Goal: Find specific page/section: Find specific page/section

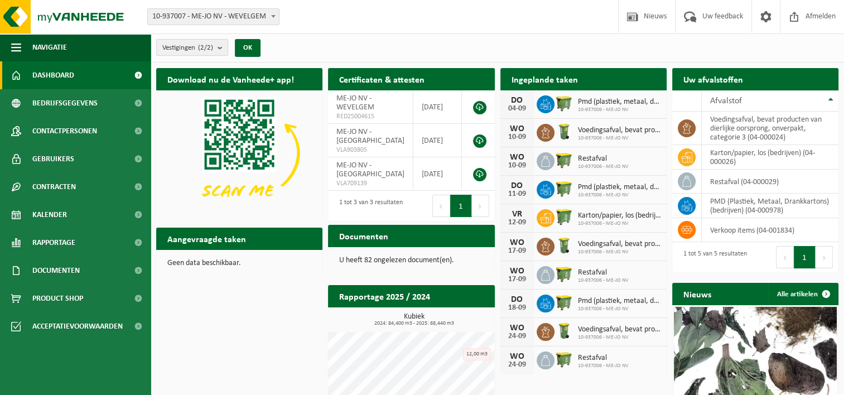
click at [218, 46] on button "Vestigingen (2/2)" at bounding box center [192, 47] width 72 height 17
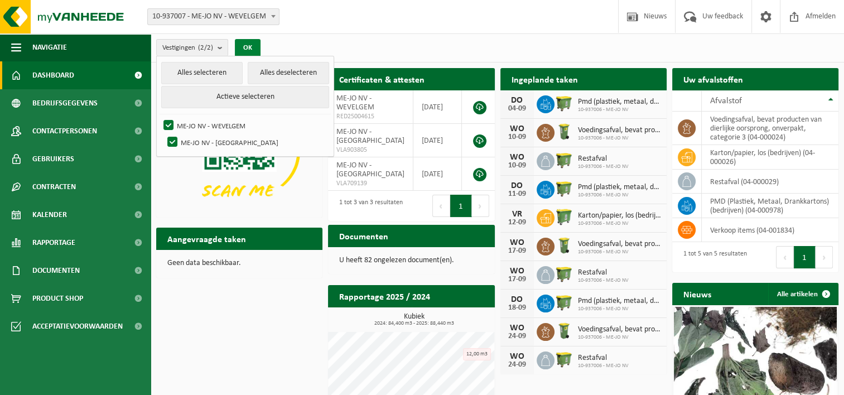
click at [243, 45] on button "OK" at bounding box center [248, 48] width 26 height 18
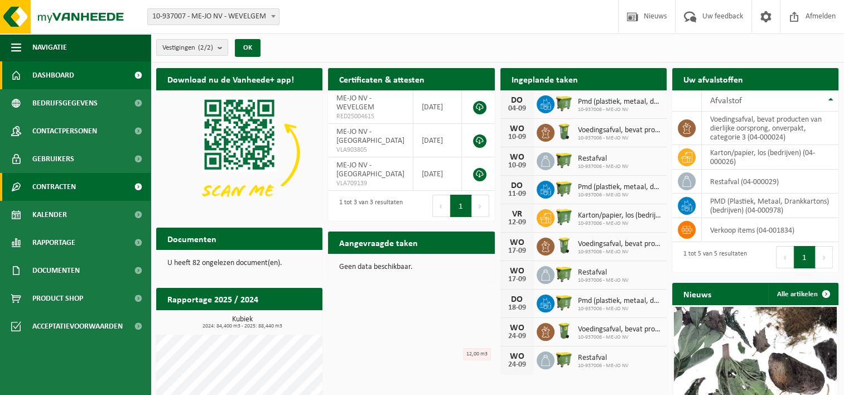
click at [137, 189] on span at bounding box center [138, 187] width 25 height 28
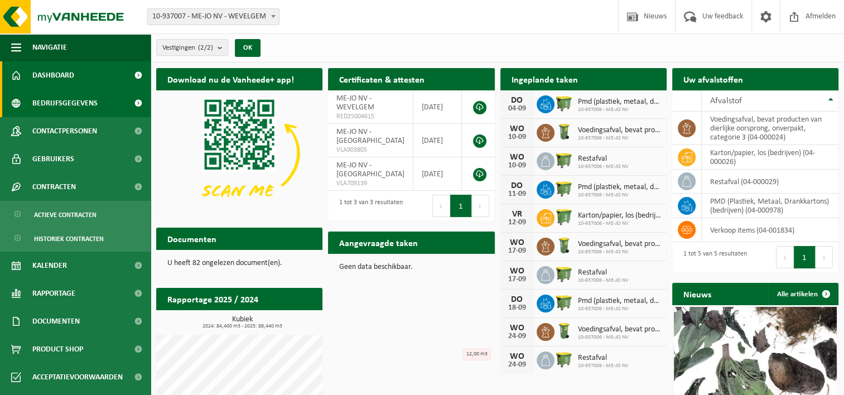
click at [137, 103] on span at bounding box center [138, 103] width 25 height 28
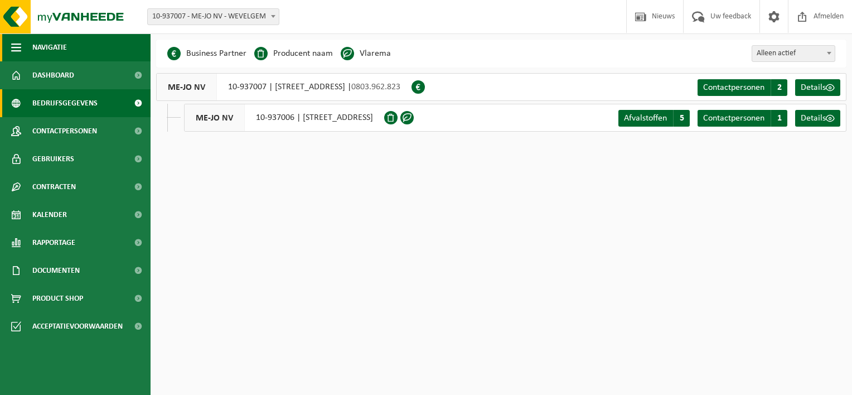
click at [43, 42] on span "Navigatie" at bounding box center [49, 47] width 35 height 28
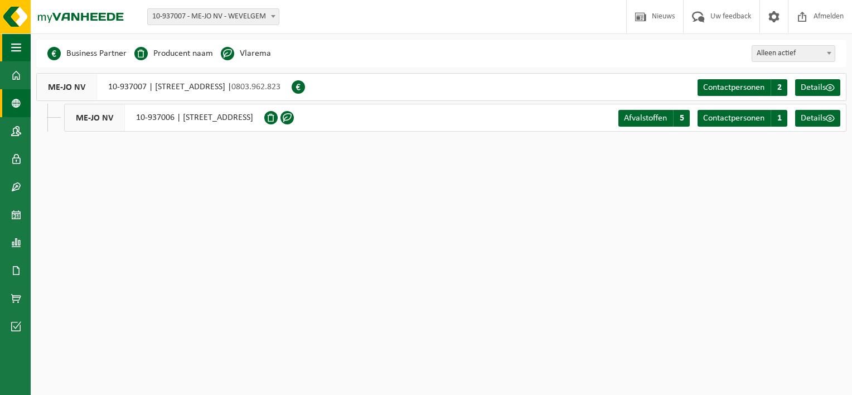
click at [11, 45] on button "Navigatie" at bounding box center [15, 47] width 31 height 28
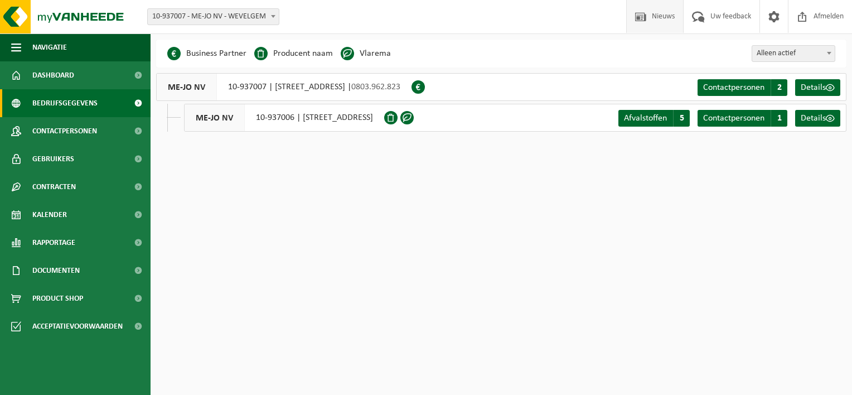
click at [661, 18] on span "Nieuws" at bounding box center [663, 16] width 28 height 33
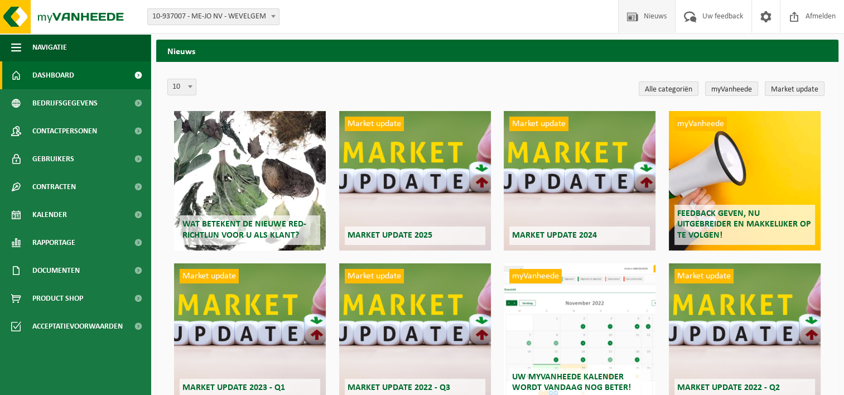
click at [55, 76] on span "Dashboard" at bounding box center [53, 75] width 42 height 28
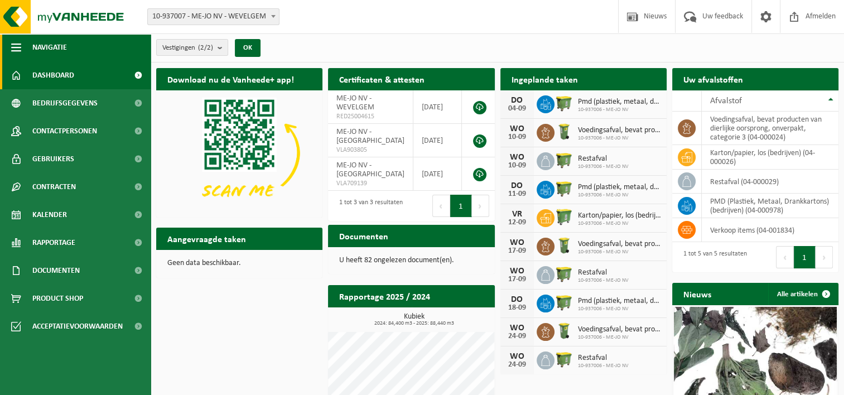
click at [55, 52] on span "Navigatie" at bounding box center [49, 47] width 35 height 28
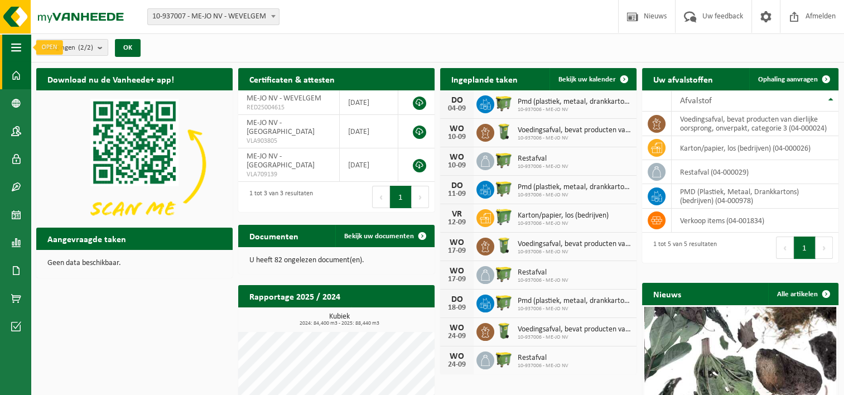
click at [22, 45] on button "Navigatie" at bounding box center [15, 47] width 31 height 28
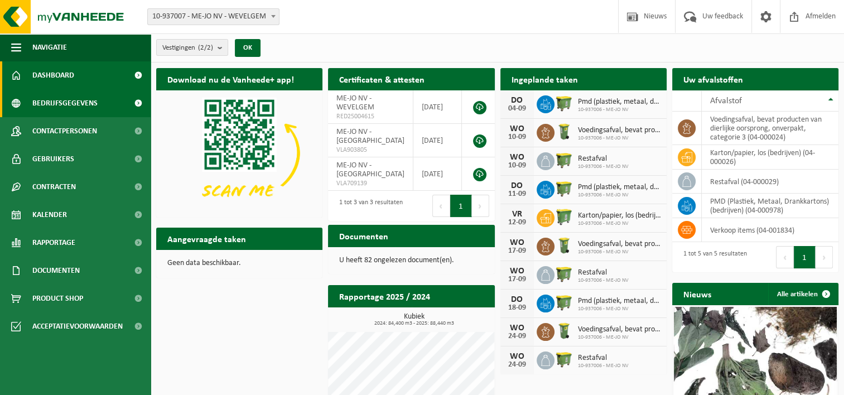
click at [132, 104] on span at bounding box center [138, 103] width 25 height 28
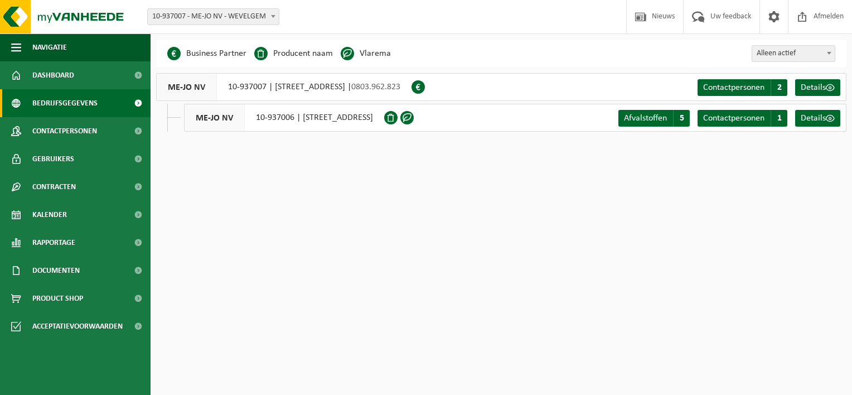
click at [349, 56] on span at bounding box center [347, 53] width 13 height 13
click at [360, 49] on li "Vlarema" at bounding box center [366, 53] width 50 height 17
